Goal: Find specific page/section: Find specific page/section

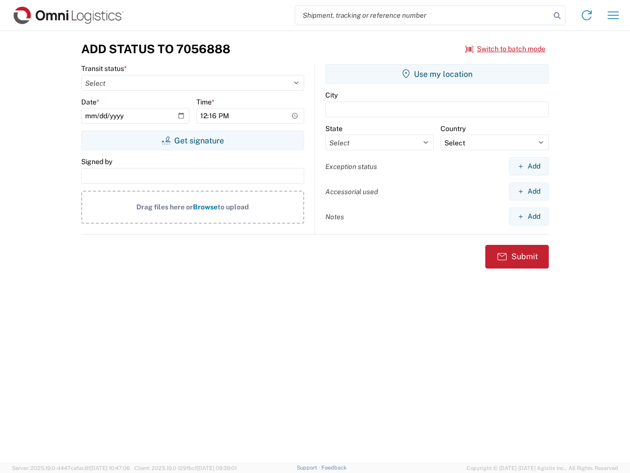
click at [423, 15] on input "search" at bounding box center [422, 15] width 255 height 19
click at [557, 16] on icon at bounding box center [557, 16] width 14 height 14
click at [587, 15] on icon at bounding box center [587, 15] width 16 height 16
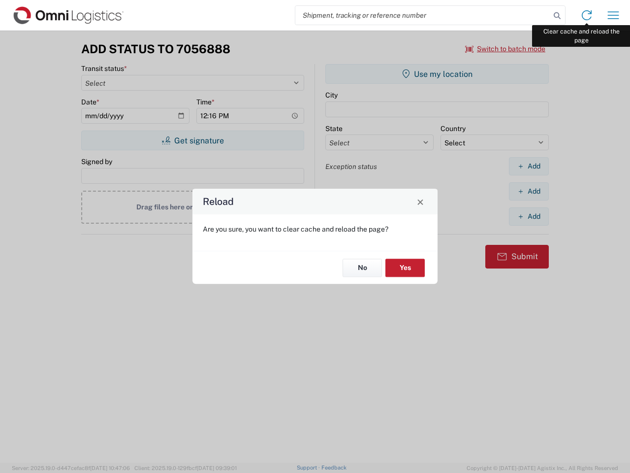
click at [613, 15] on div "Reload Are you sure, you want to clear cache and reload the page? No Yes" at bounding box center [315, 236] width 630 height 473
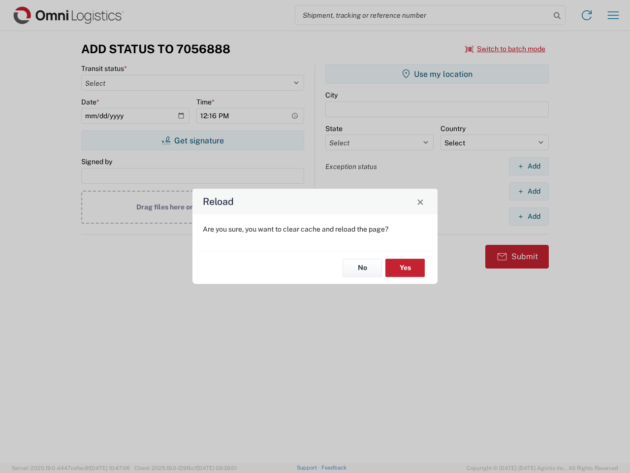
click at [506, 49] on div "Reload Are you sure, you want to clear cache and reload the page? No Yes" at bounding box center [315, 236] width 630 height 473
click at [192, 140] on div "Reload Are you sure, you want to clear cache and reload the page? No Yes" at bounding box center [315, 236] width 630 height 473
click at [437, 74] on div "Reload Are you sure, you want to clear cache and reload the page? No Yes" at bounding box center [315, 236] width 630 height 473
click at [529, 166] on div "Reload Are you sure, you want to clear cache and reload the page? No Yes" at bounding box center [315, 236] width 630 height 473
click at [529, 191] on div "Reload Are you sure, you want to clear cache and reload the page? No Yes" at bounding box center [315, 236] width 630 height 473
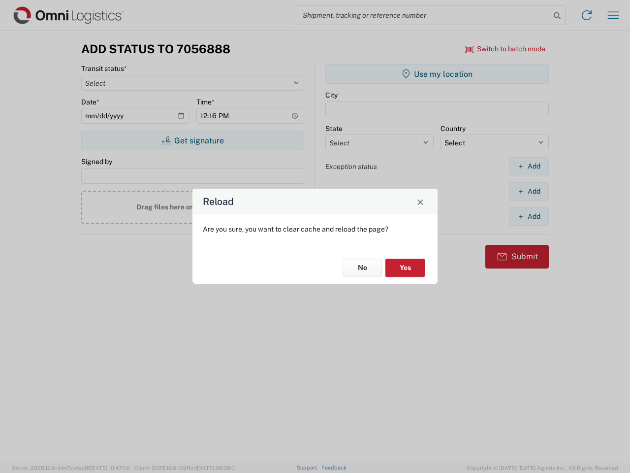
click at [529, 216] on div "Reload Are you sure, you want to clear cache and reload the page? No Yes" at bounding box center [315, 236] width 630 height 473
